Goal: Task Accomplishment & Management: Complete application form

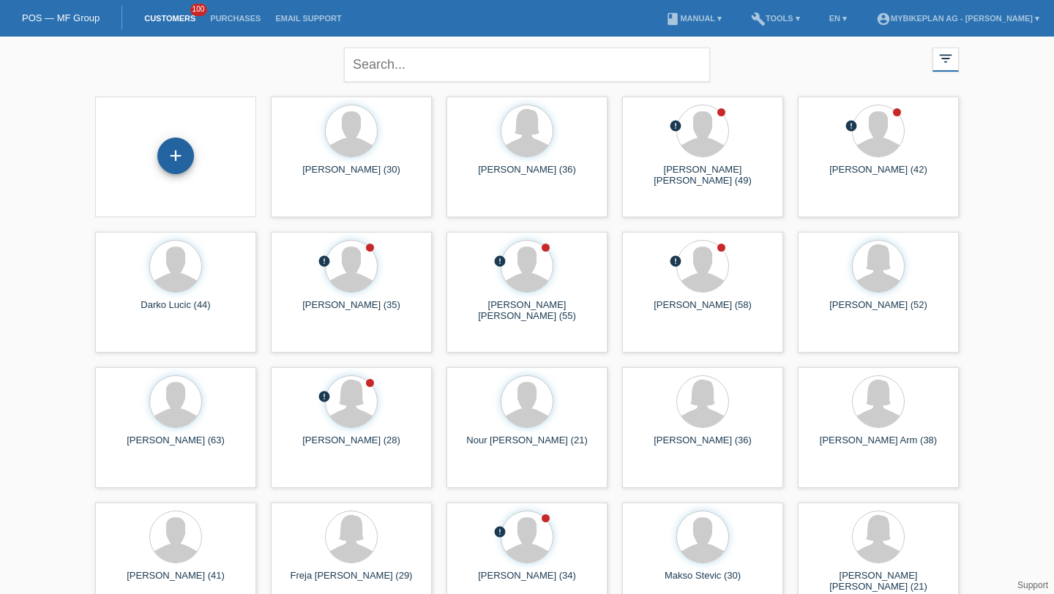
click at [186, 152] on div "+" at bounding box center [175, 155] width 35 height 25
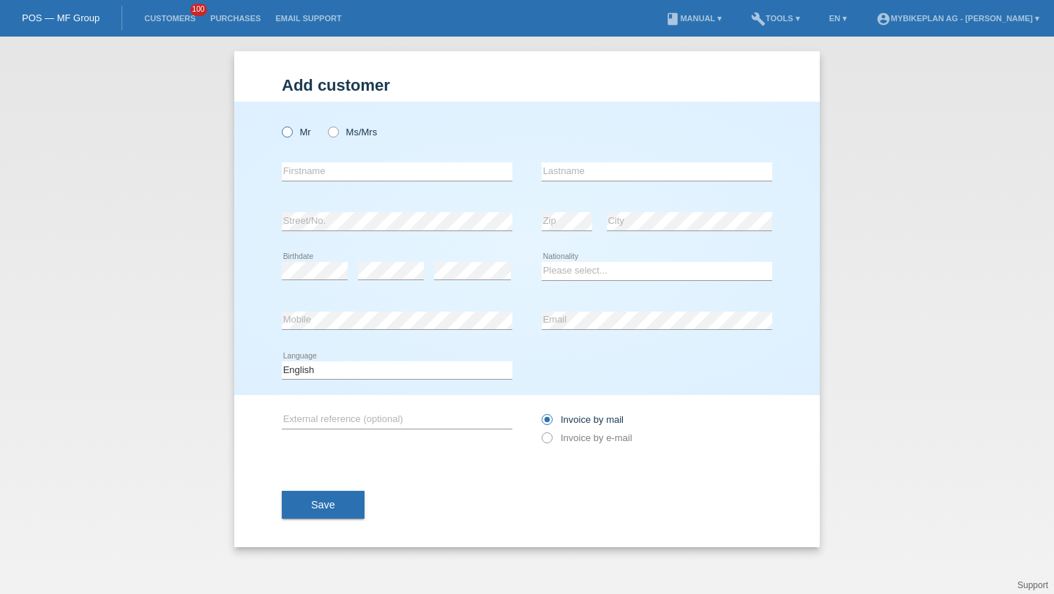
click at [303, 137] on label "Mr" at bounding box center [296, 132] width 29 height 11
click at [291, 136] on input "Mr" at bounding box center [287, 132] width 10 height 10
radio input "true"
click at [309, 172] on input "text" at bounding box center [397, 172] width 231 height 18
type input "Marcel"
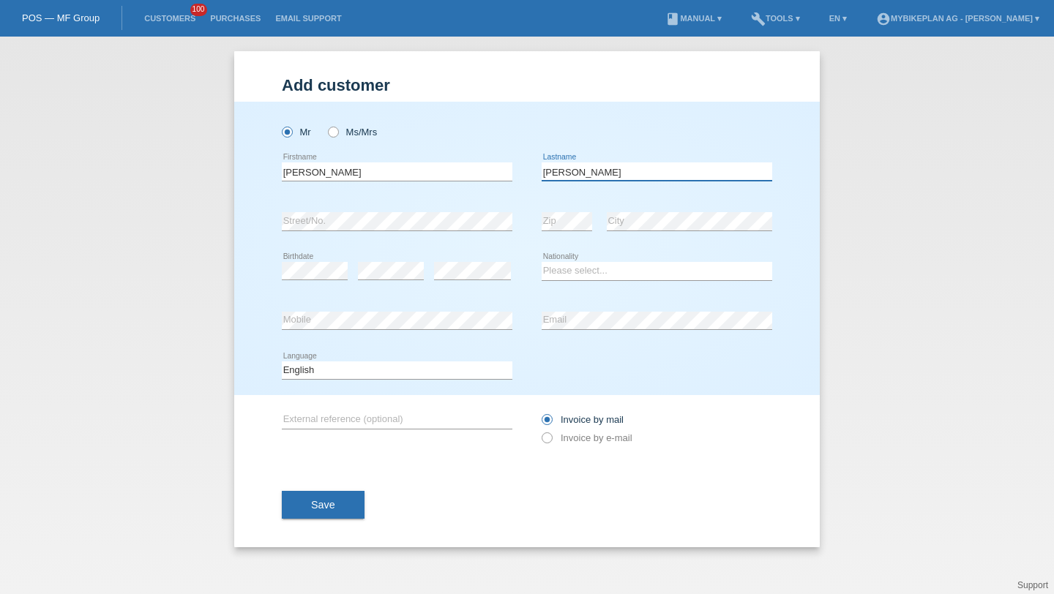
type input "Fuchs"
click at [322, 260] on div "error Birthdate" at bounding box center [315, 272] width 66 height 50
click at [561, 269] on select "Please select... Switzerland Austria Germany Liechtenstein ------------ Afghani…" at bounding box center [657, 271] width 231 height 18
select select "CH"
click at [542, 263] on select "Please select... Switzerland Austria Germany Liechtenstein ------------ Afghani…" at bounding box center [657, 271] width 231 height 18
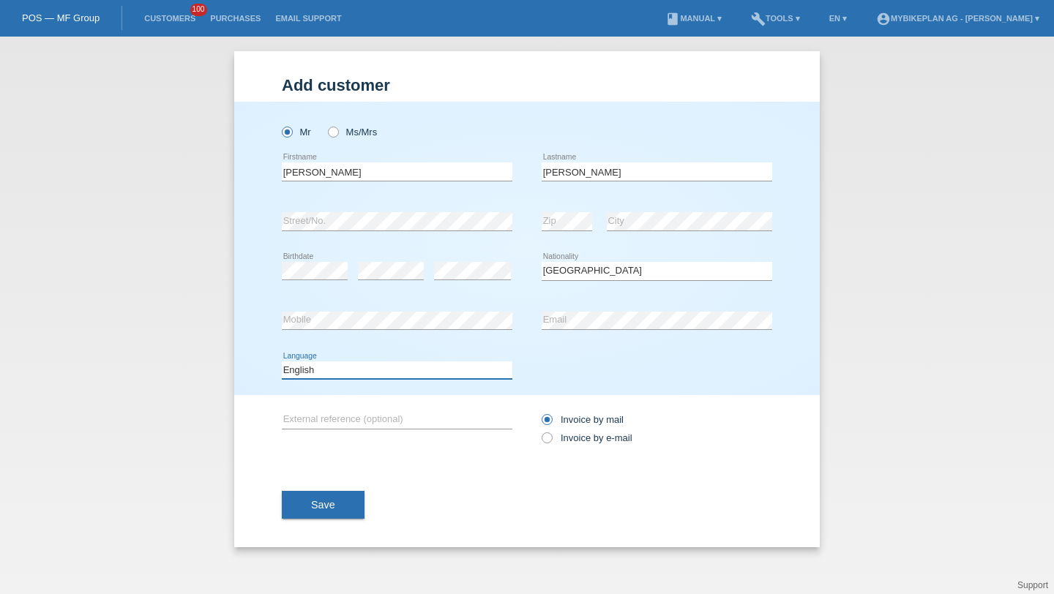
click at [433, 370] on select "Deutsch Français Italiano English" at bounding box center [397, 371] width 231 height 18
select select "de"
click at [282, 362] on select "Deutsch Français Italiano English" at bounding box center [397, 371] width 231 height 18
click at [551, 431] on div "Invoice by mail Invoice by e-mail" at bounding box center [657, 429] width 231 height 37
click at [551, 435] on label "Invoice by e-mail" at bounding box center [587, 438] width 91 height 11
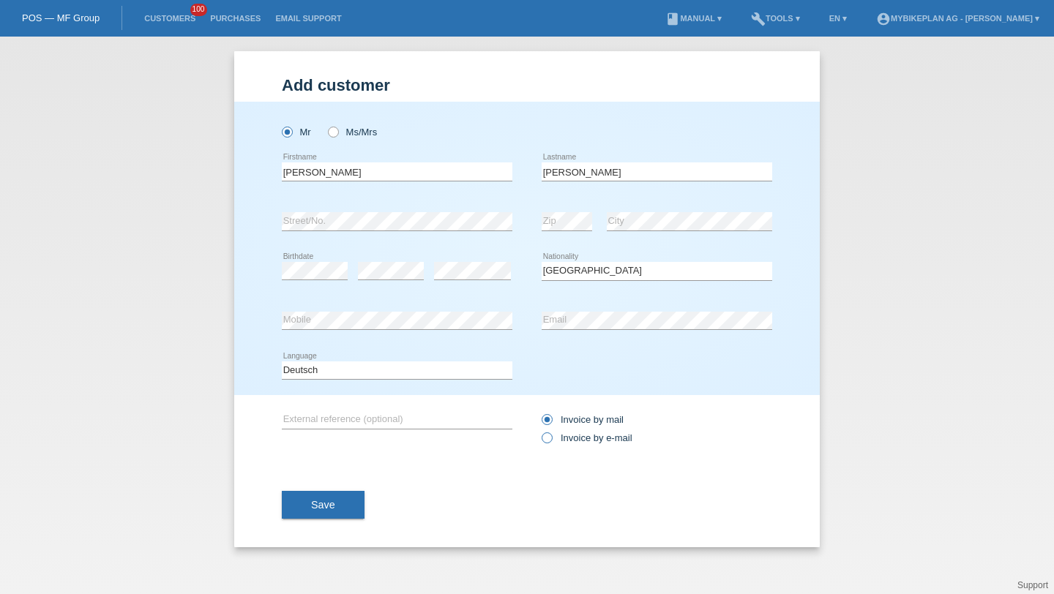
click at [551, 435] on input "Invoice by e-mail" at bounding box center [547, 442] width 10 height 18
radio input "true"
click at [333, 501] on span "Save" at bounding box center [323, 505] width 24 height 12
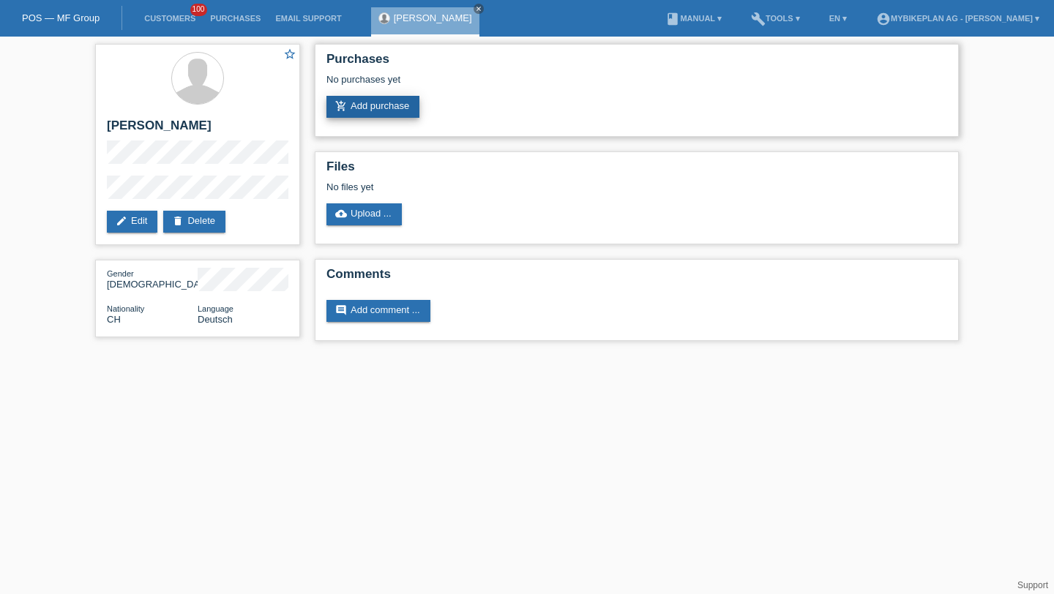
click at [384, 113] on link "add_shopping_cart Add purchase" at bounding box center [372, 107] width 93 height 22
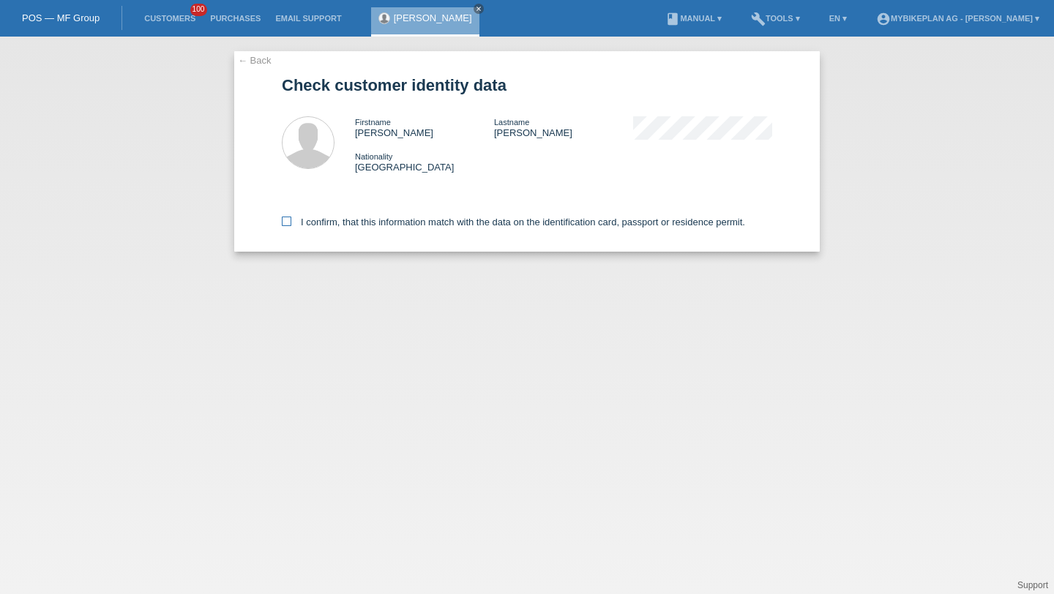
click at [412, 226] on label "I confirm, that this information match with the data on the identification card…" at bounding box center [513, 222] width 463 height 11
click at [291, 226] on input "I confirm, that this information match with the data on the identification card…" at bounding box center [287, 222] width 10 height 10
checkbox input "true"
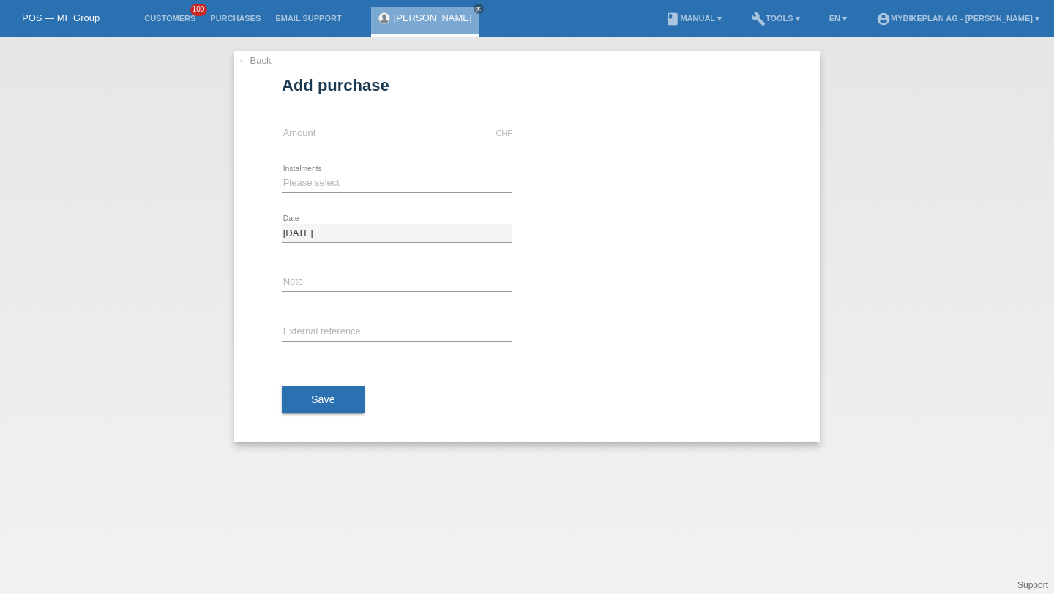
click at [380, 144] on div "CHF error Amount" at bounding box center [397, 134] width 231 height 50
click at [377, 136] on input "text" at bounding box center [397, 133] width 231 height 18
type input "4490.00"
click at [334, 187] on select "Please select 6 instalments 12 instalments 18 instalments 24 instalments 36 ins…" at bounding box center [397, 183] width 231 height 18
select select "488"
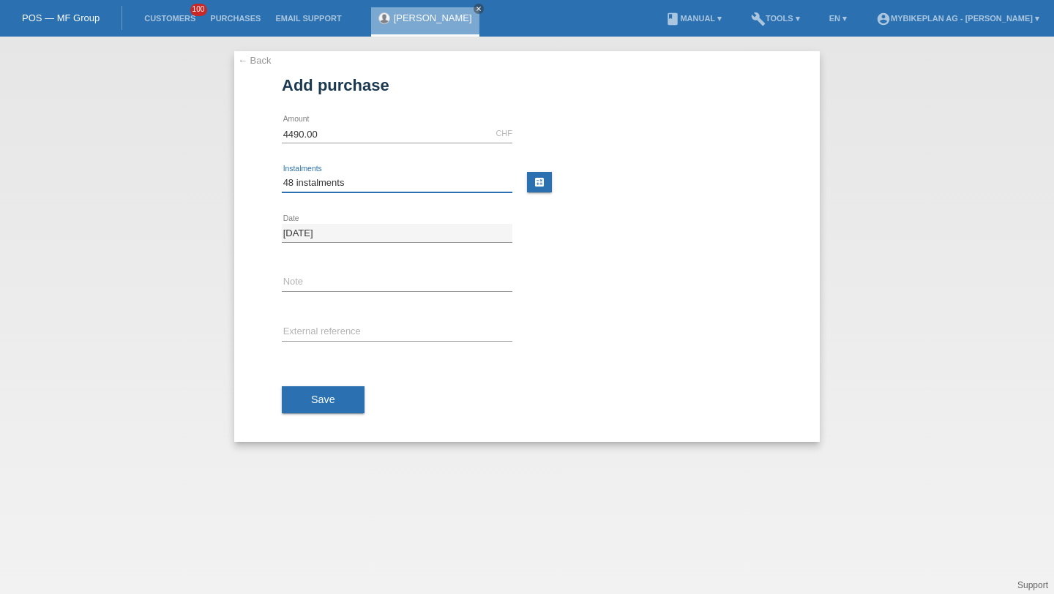
click at [282, 174] on select "Please select 6 instalments 12 instalments 18 instalments 24 instalments 36 ins…" at bounding box center [397, 183] width 231 height 18
click at [328, 322] on div "error External reference" at bounding box center [397, 333] width 231 height 50
click at [329, 329] on input "text" at bounding box center [397, 333] width 231 height 18
paste input "45922299729"
type input "45922299729"
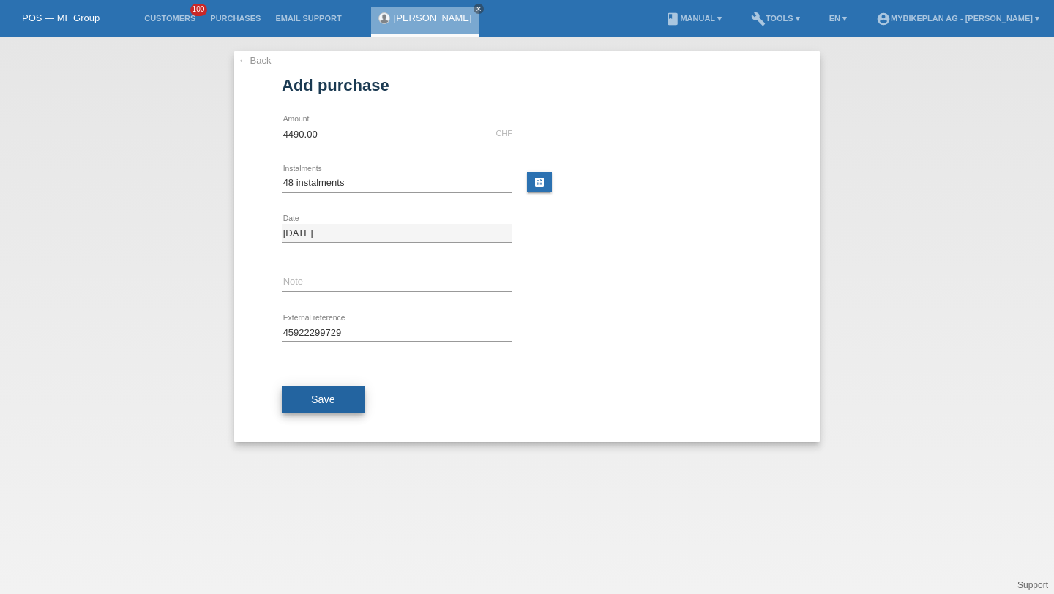
click at [322, 387] on button "Save" at bounding box center [323, 400] width 83 height 28
